Goal: Navigation & Orientation: Find specific page/section

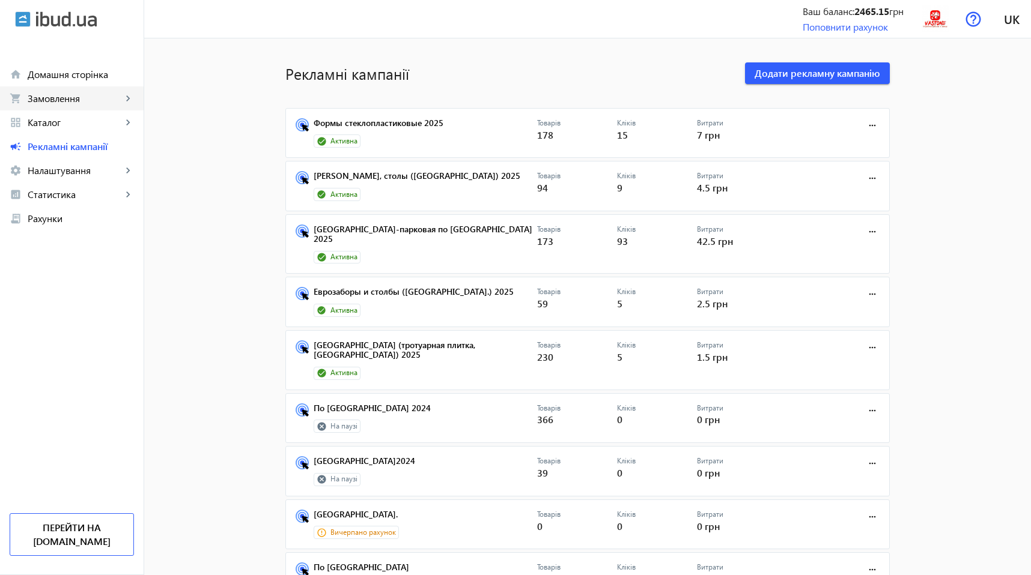
click at [91, 103] on span "Замовлення" at bounding box center [75, 98] width 94 height 12
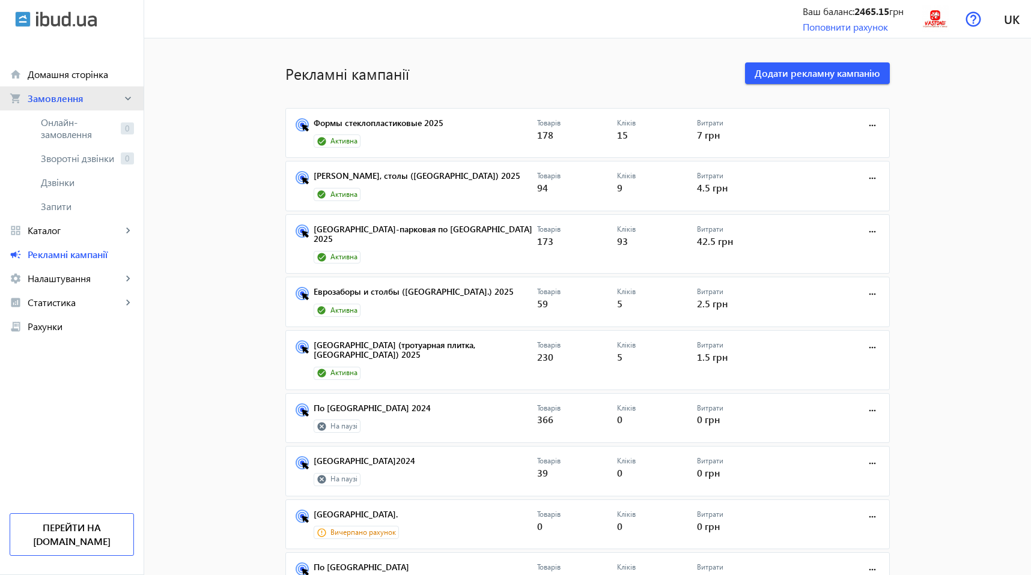
click at [91, 103] on span "Замовлення" at bounding box center [75, 98] width 94 height 12
